Goal: Find specific page/section: Find specific page/section

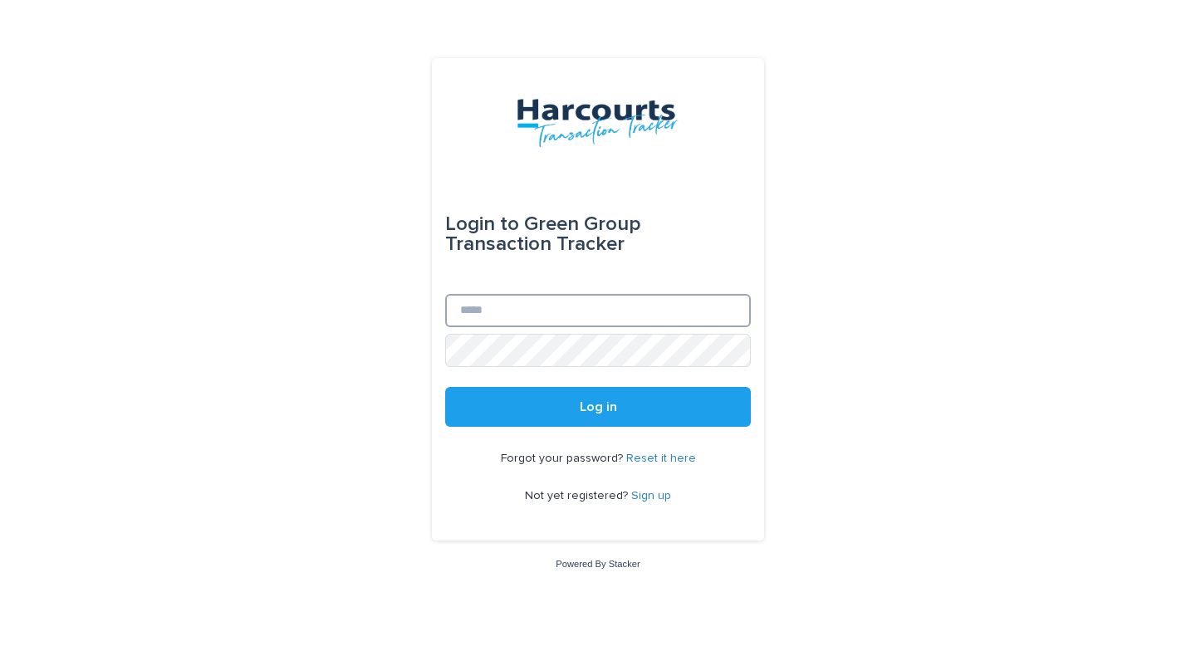
click at [547, 309] on input "Email" at bounding box center [598, 310] width 306 height 33
type input "**********"
click at [445, 387] on button "Log in" at bounding box center [598, 407] width 306 height 40
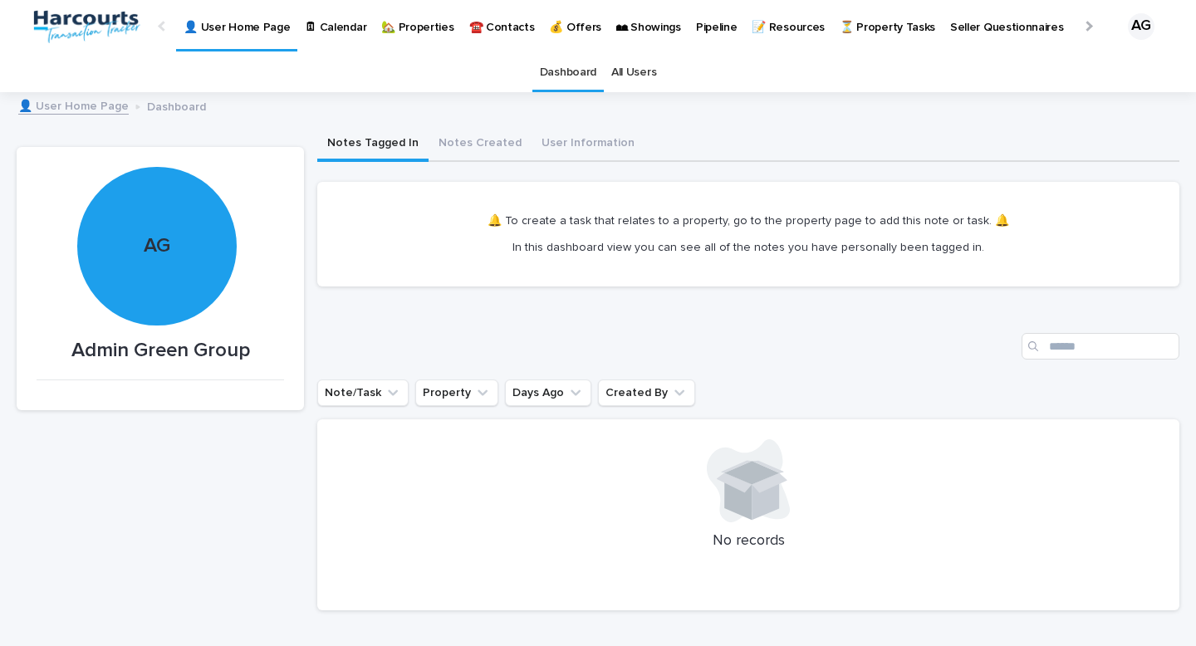
click at [419, 24] on p "🏡 Properties" at bounding box center [417, 17] width 72 height 35
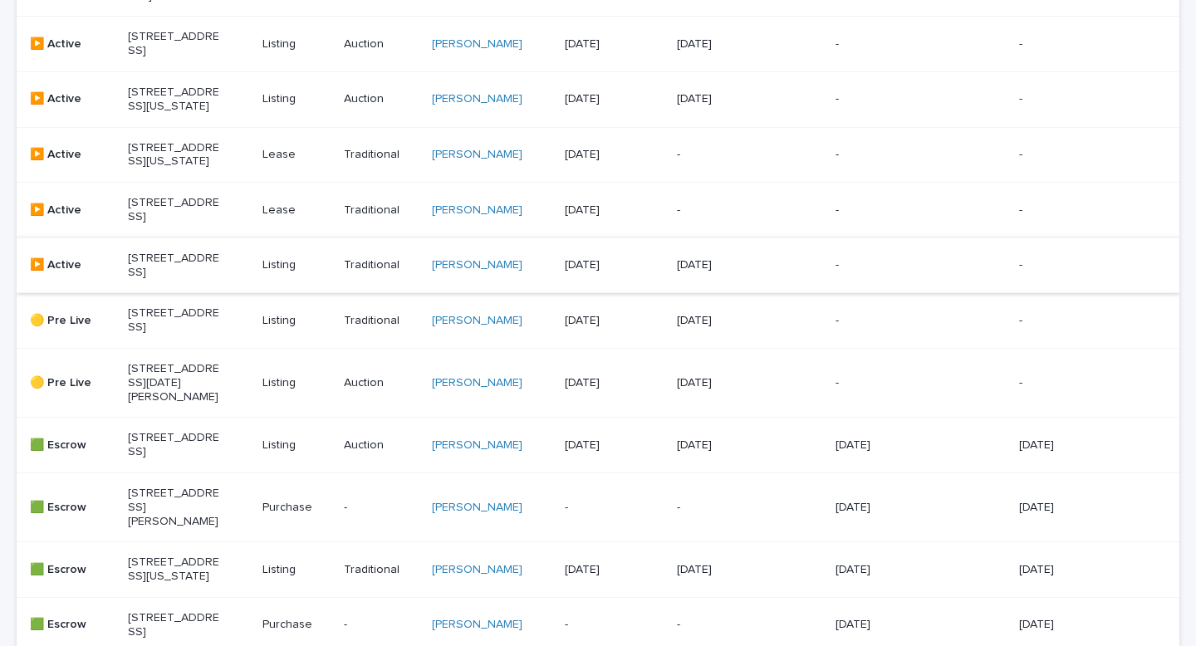
scroll to position [456, 0]
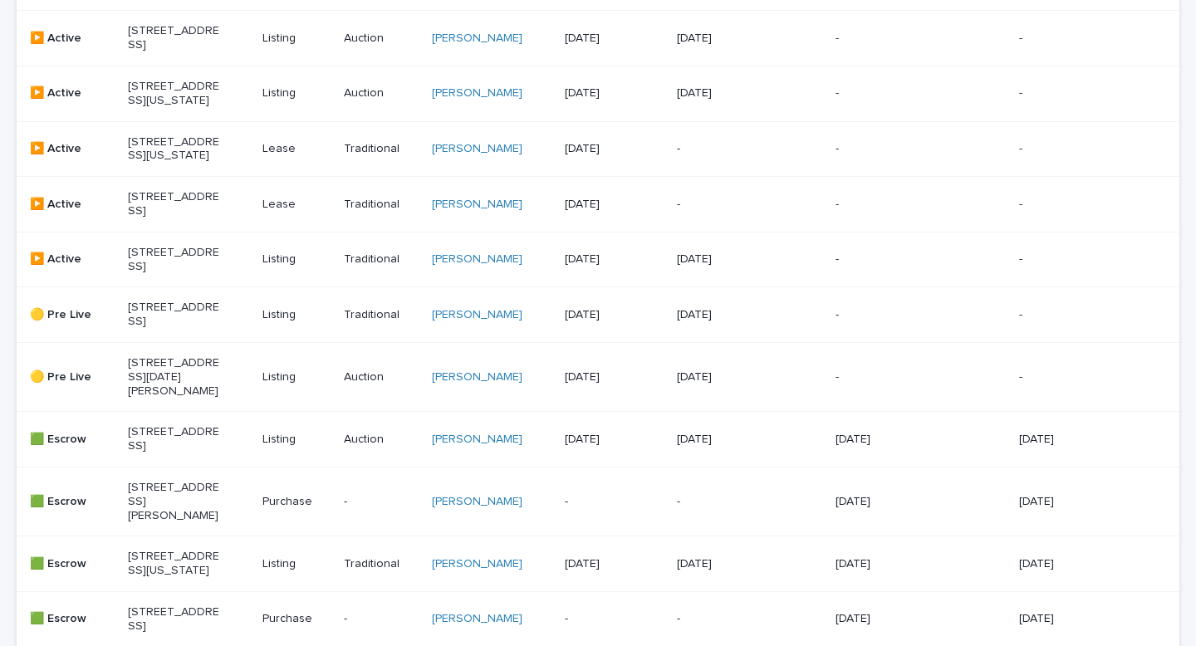
click at [173, 274] on p "[STREET_ADDRESS]" at bounding box center [174, 260] width 92 height 28
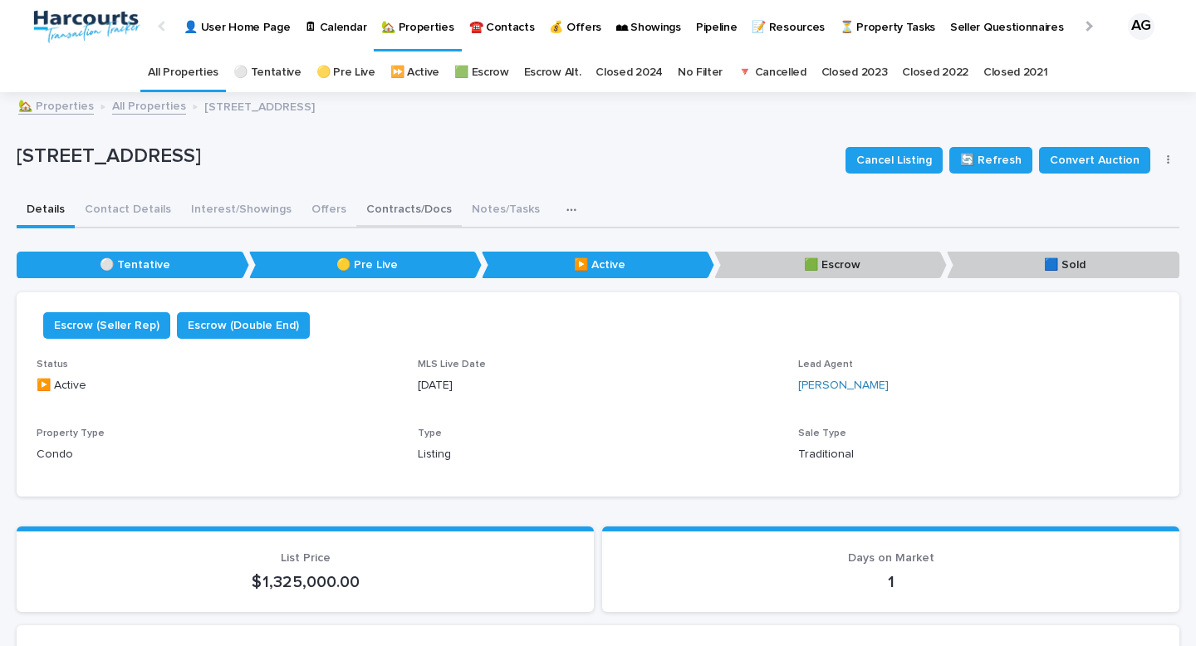
click at [391, 213] on button "Contracts/Docs" at bounding box center [408, 211] width 105 height 35
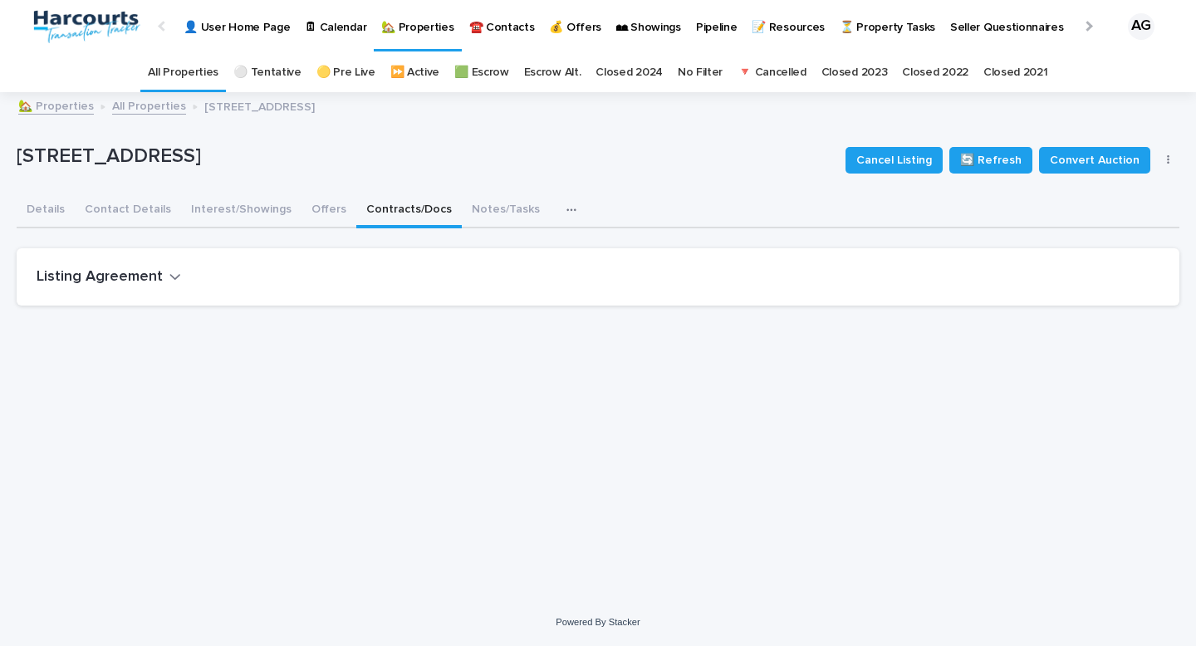
click at [147, 272] on h2 "Listing Agreement" at bounding box center [100, 277] width 126 height 18
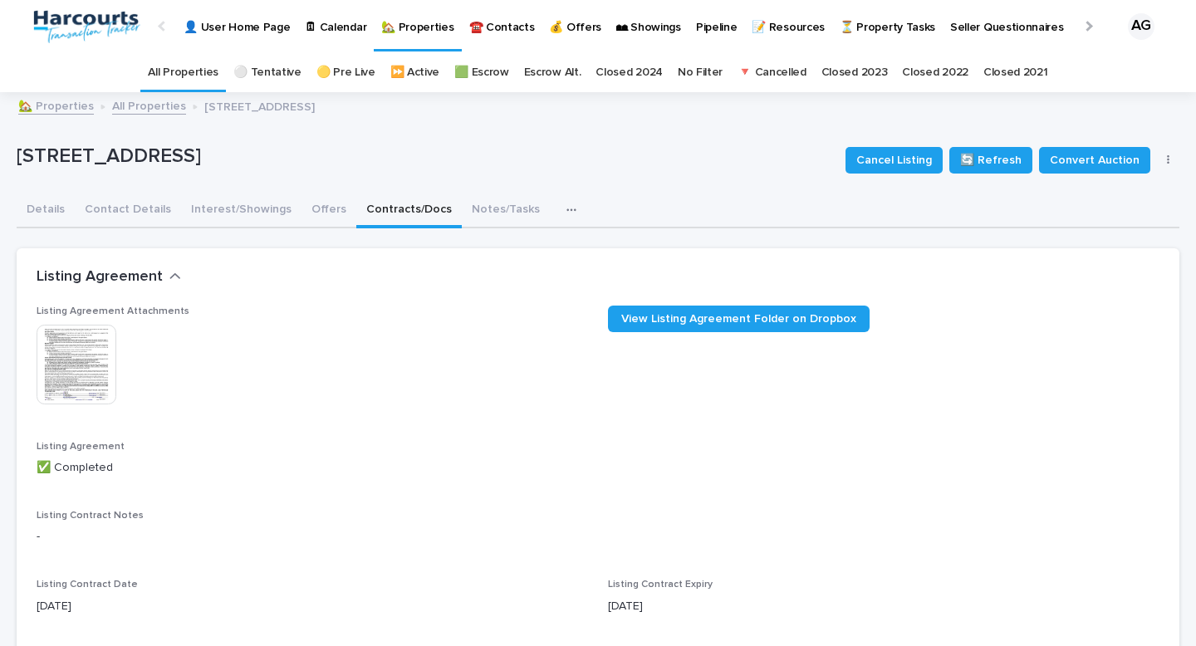
click at [84, 363] on img at bounding box center [77, 365] width 80 height 80
